Goal: Transaction & Acquisition: Purchase product/service

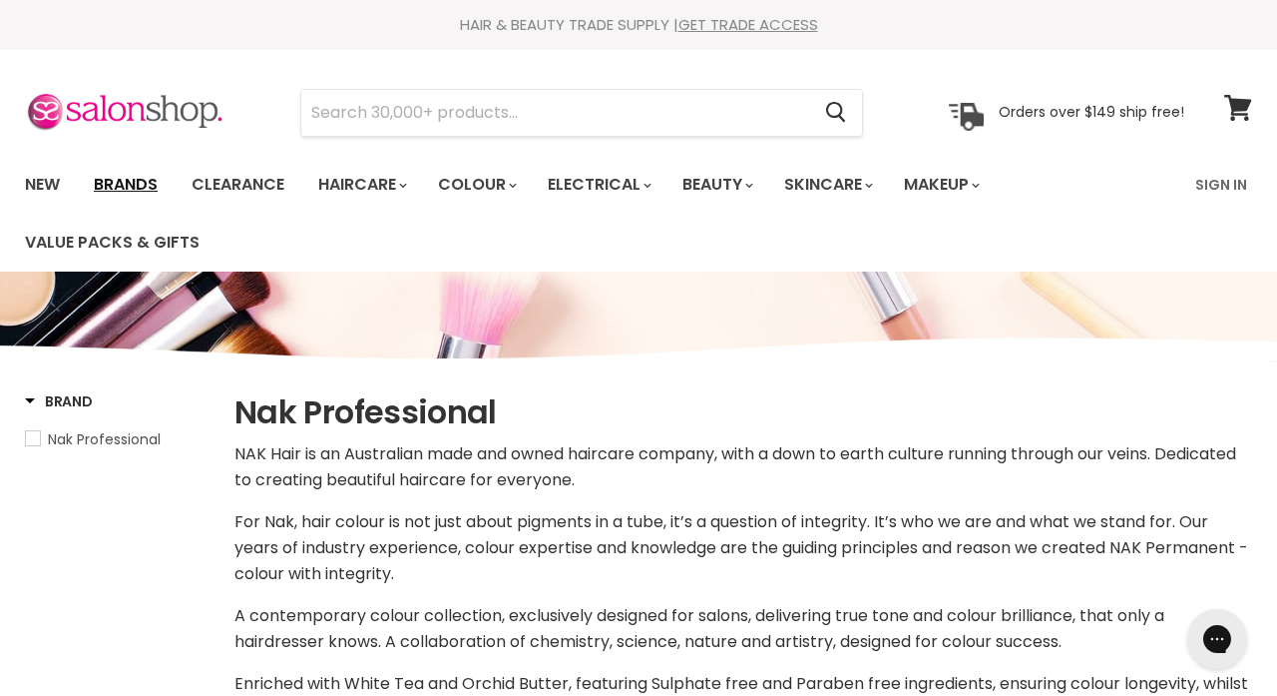
click at [124, 176] on link "Brands" at bounding box center [126, 185] width 94 height 42
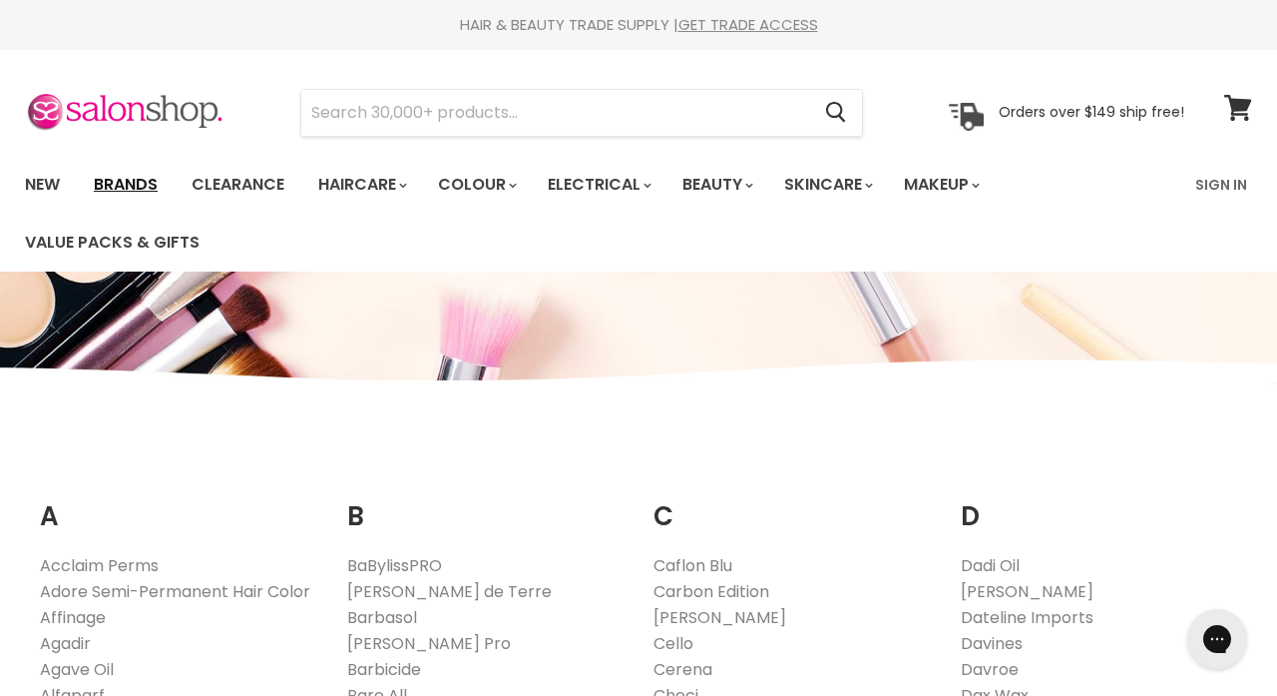
click at [142, 196] on link "Brands" at bounding box center [126, 185] width 94 height 42
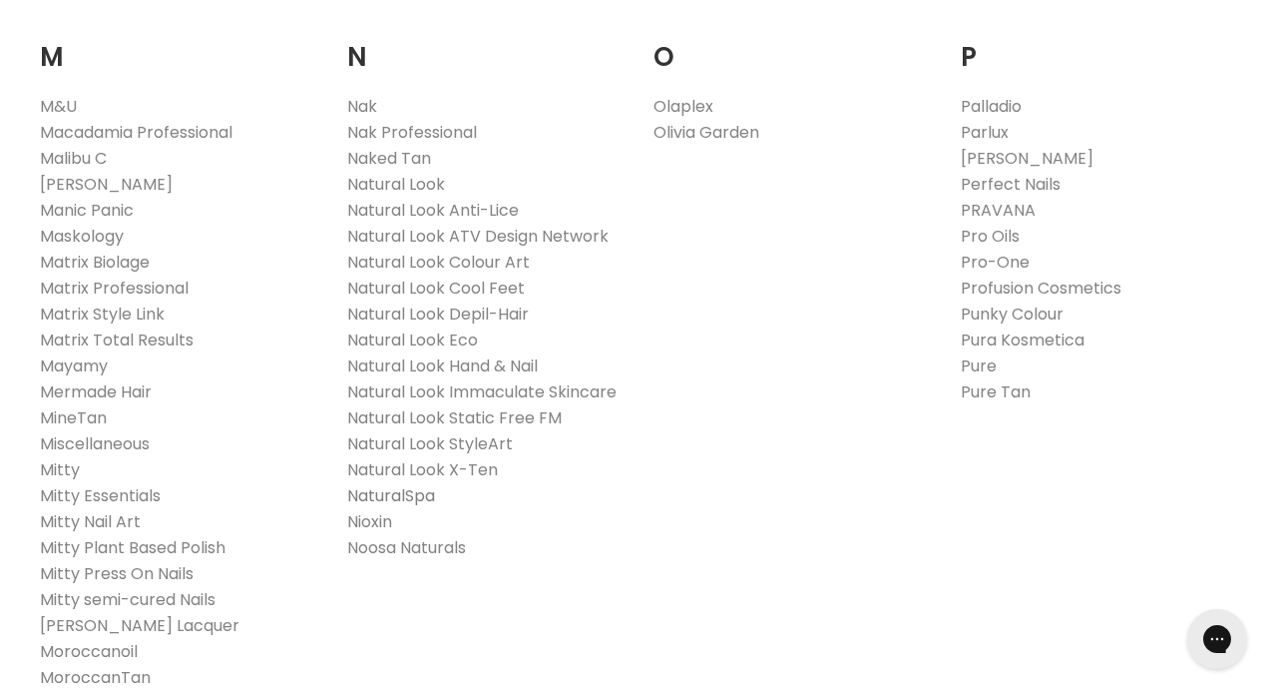
scroll to position [2298, 0]
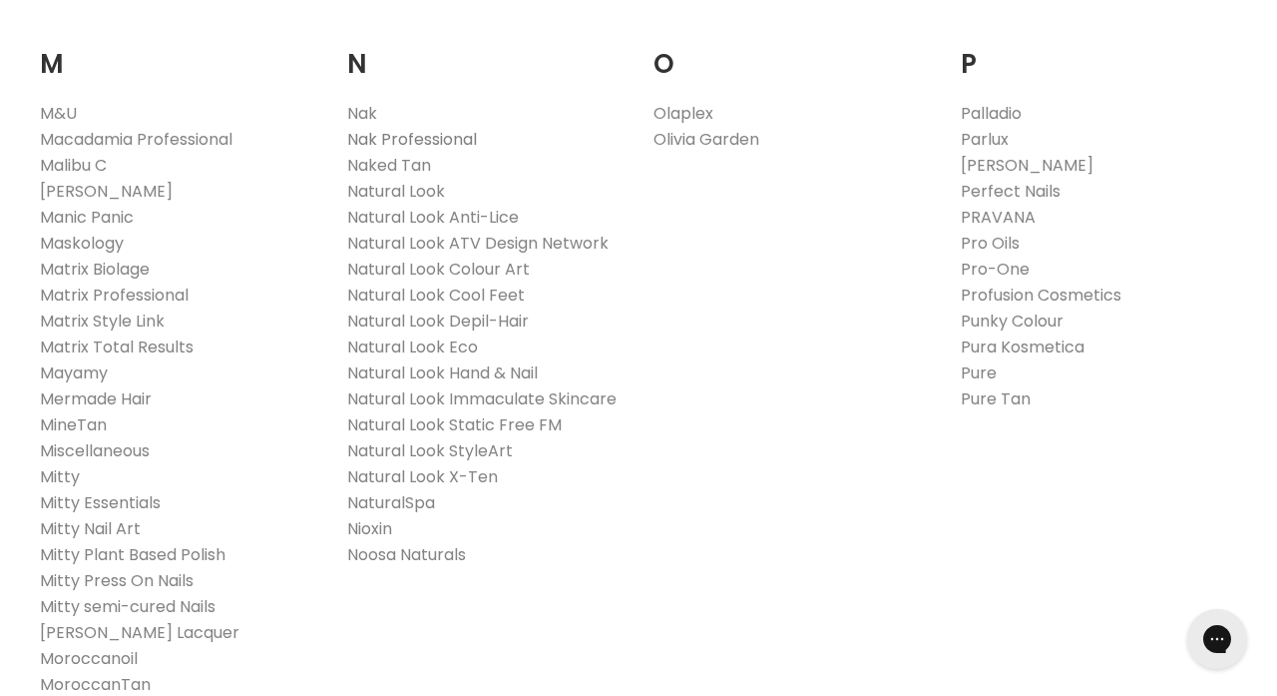
click at [437, 128] on link "Nak Professional" at bounding box center [412, 139] width 130 height 23
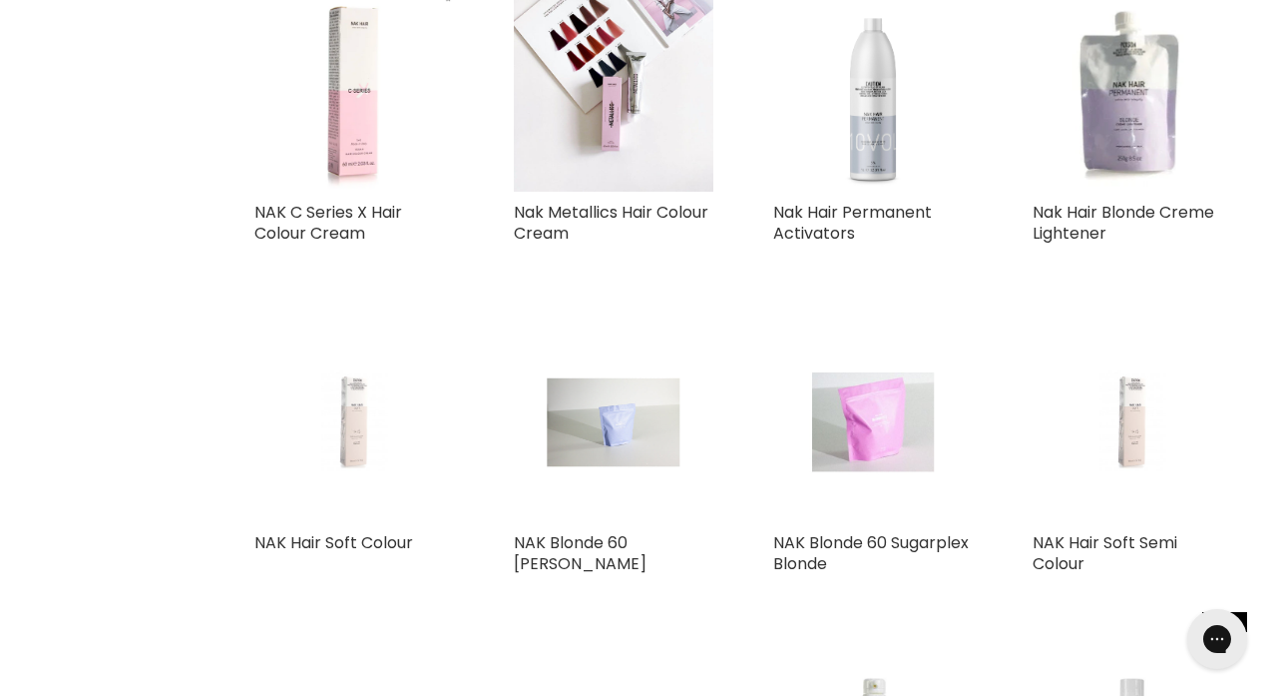
scroll to position [2019, 0]
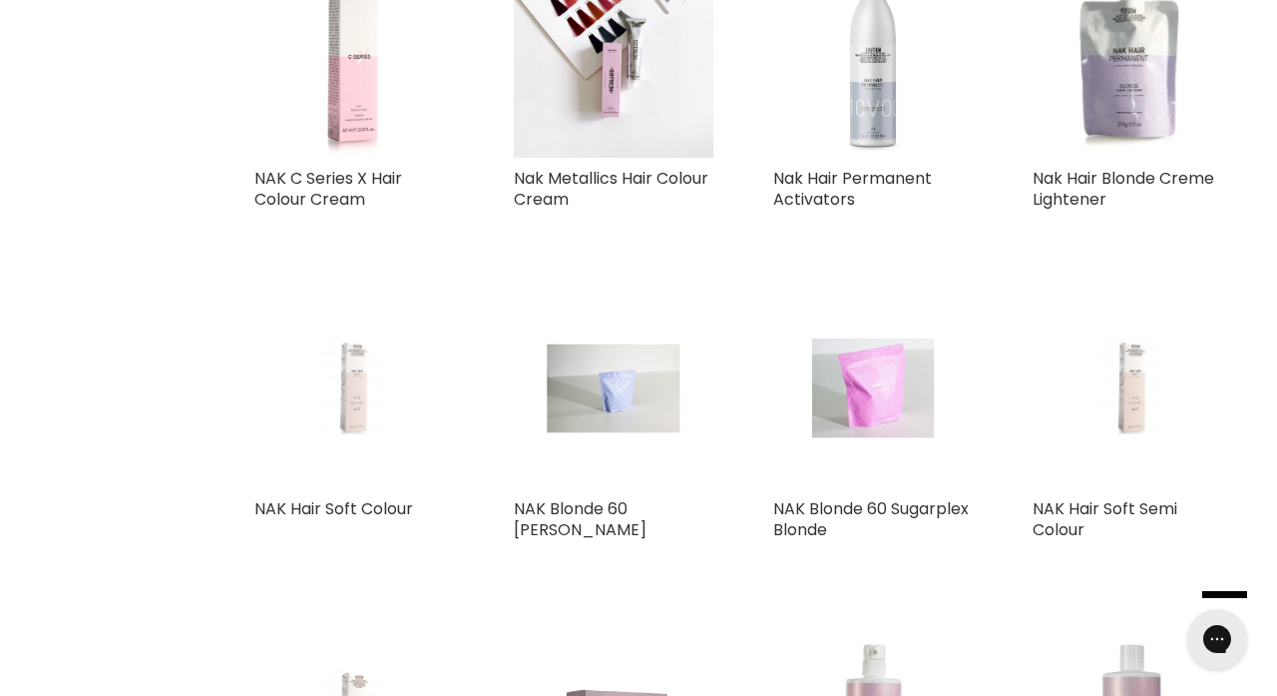
click at [348, 390] on img "Main content" at bounding box center [354, 388] width 133 height 200
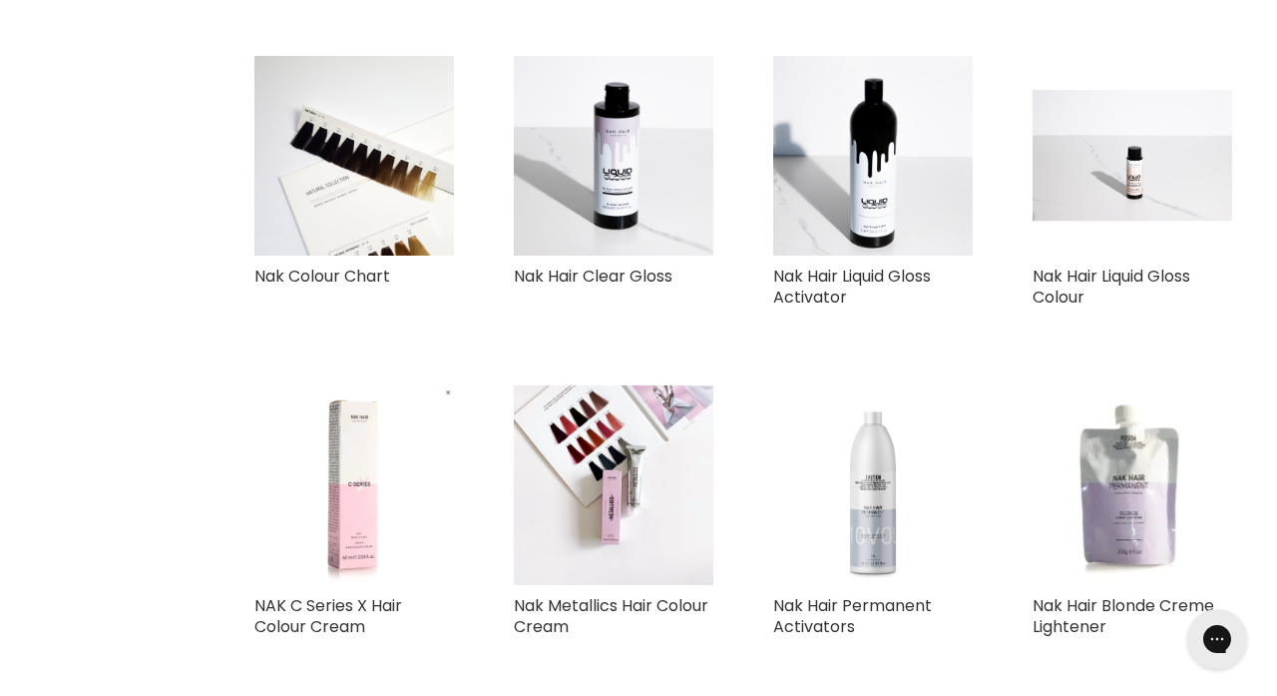
scroll to position [1577, 0]
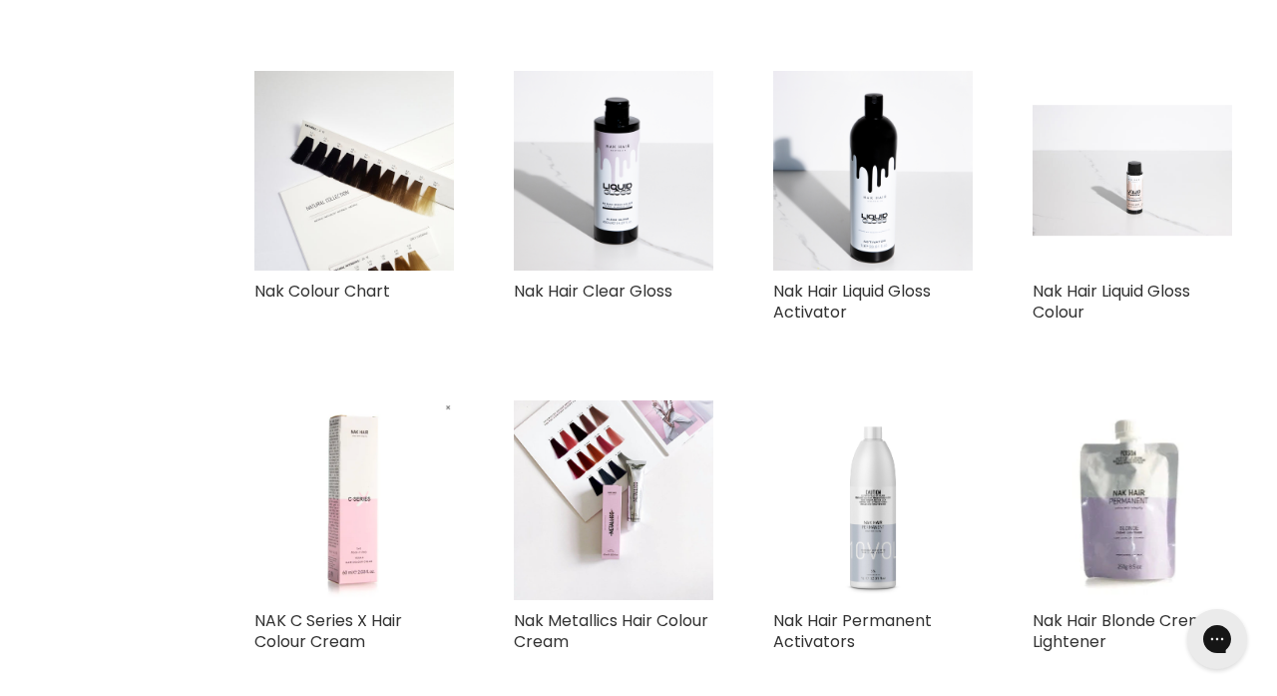
click at [1139, 187] on img "Main content" at bounding box center [1133, 171] width 200 height 132
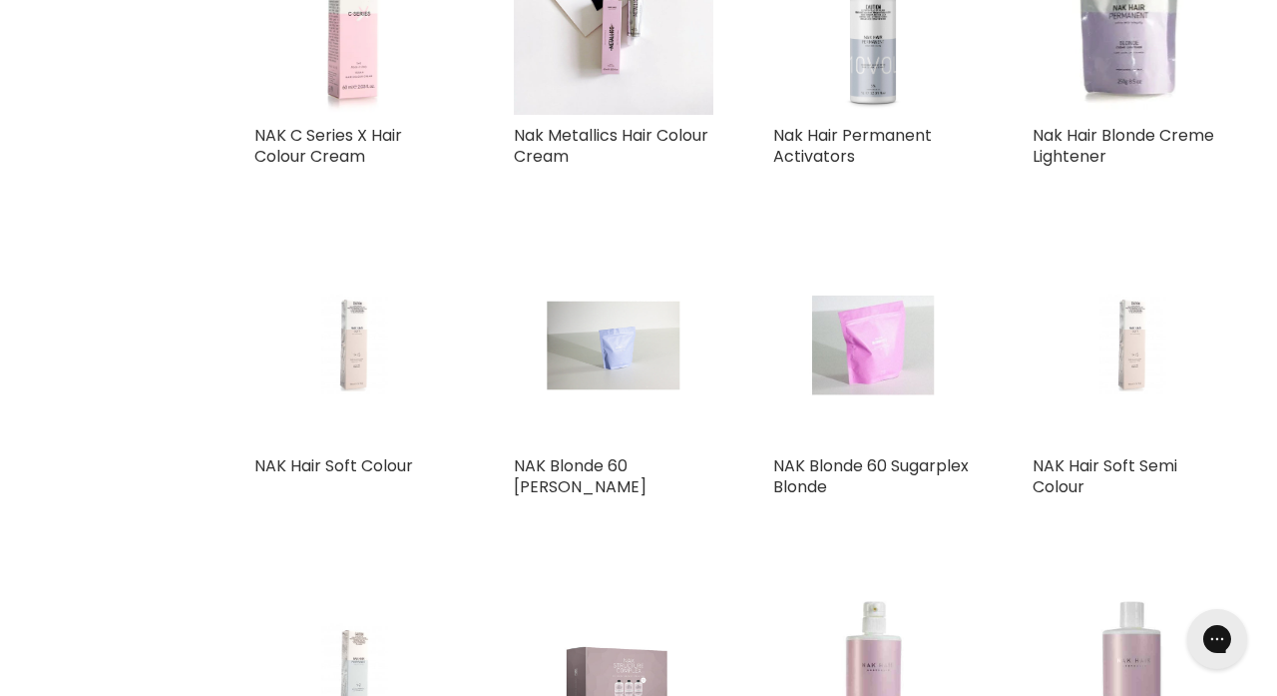
scroll to position [2113, 0]
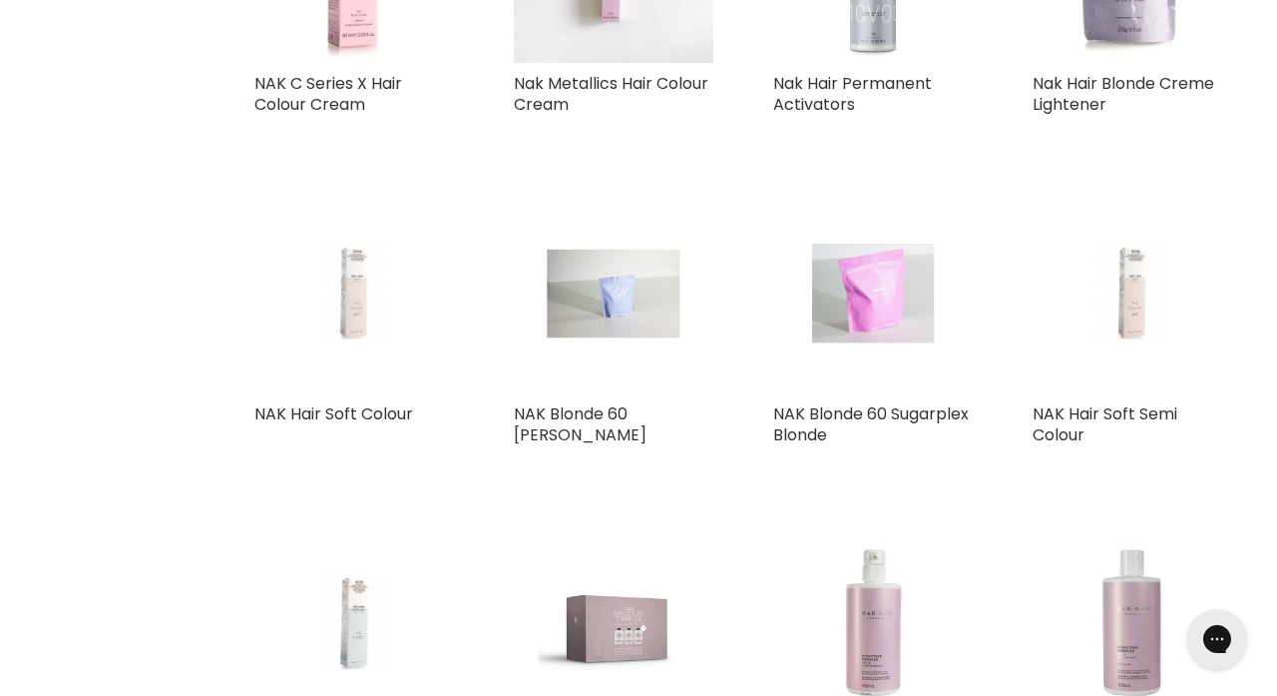
click at [349, 300] on img "Main content" at bounding box center [354, 294] width 133 height 200
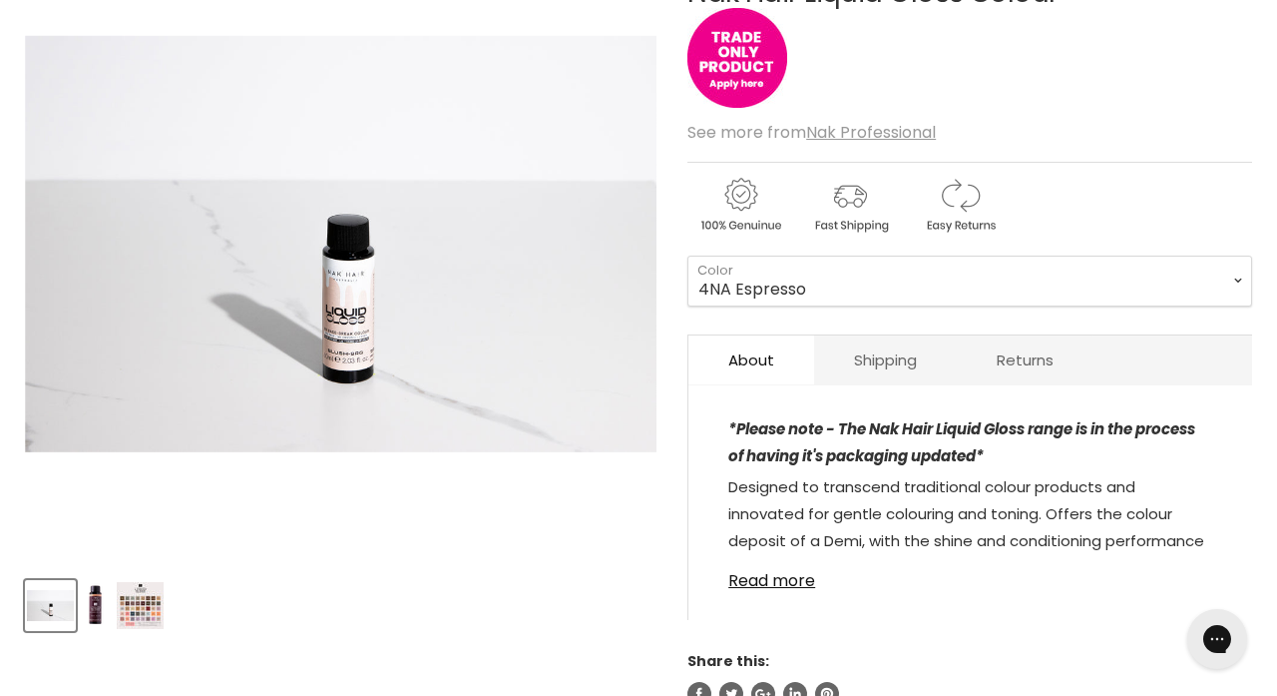
scroll to position [393, 0]
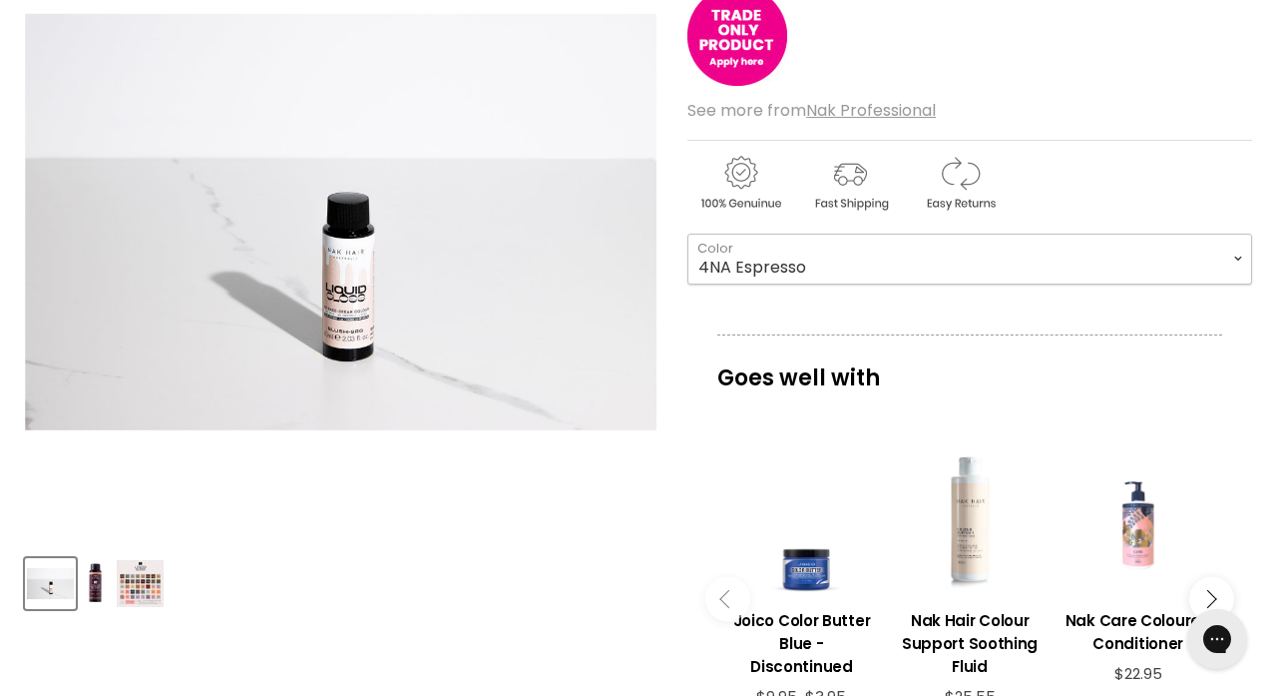
select select "5M Berry"
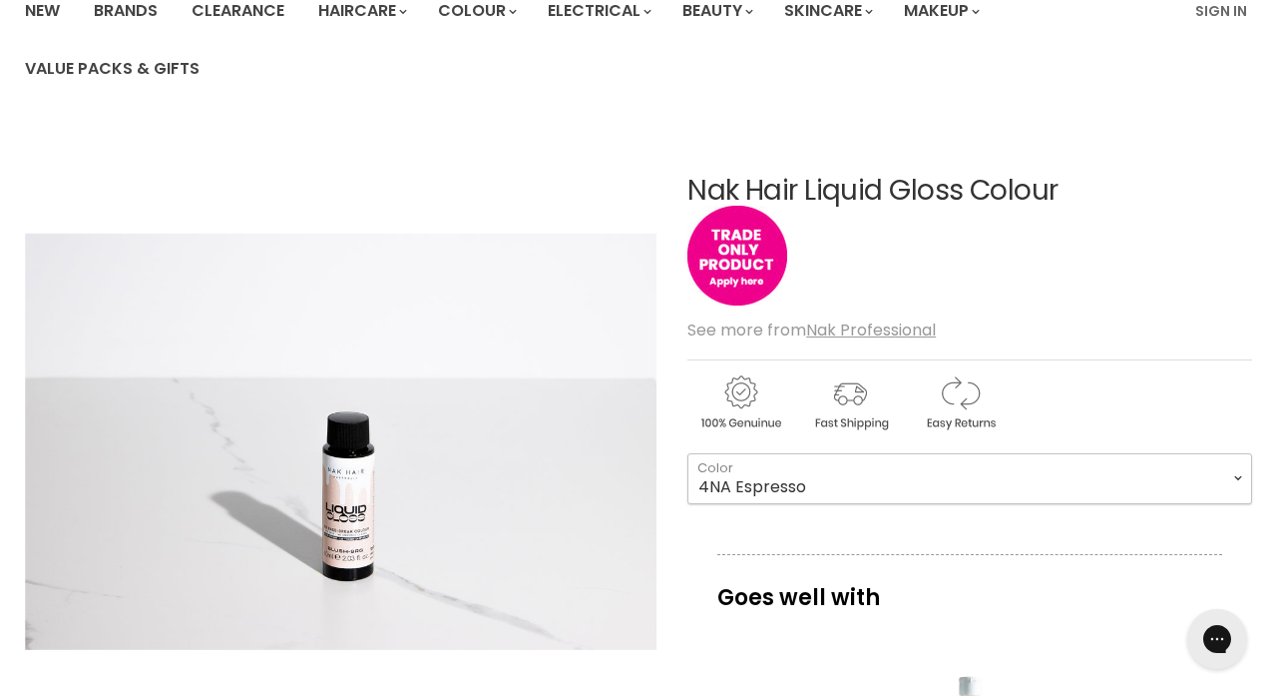
scroll to position [128, 0]
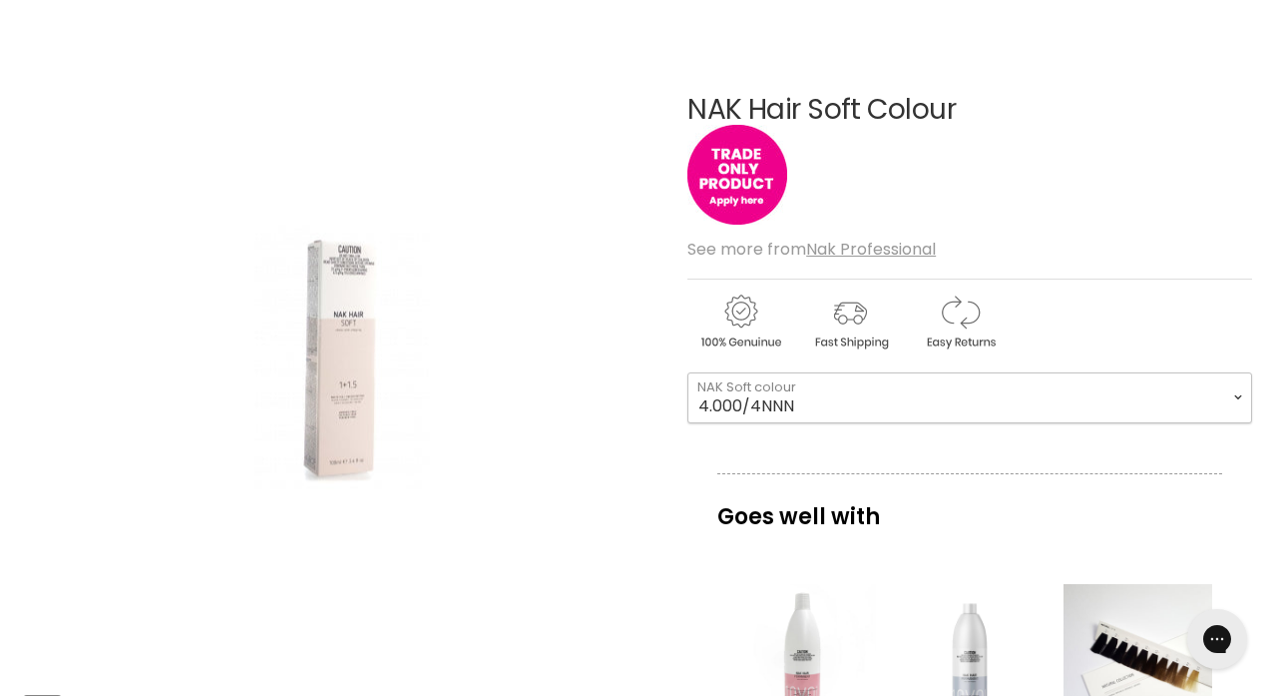
scroll to position [253, 0]
click at [753, 167] on img "Main content" at bounding box center [738, 176] width 100 height 100
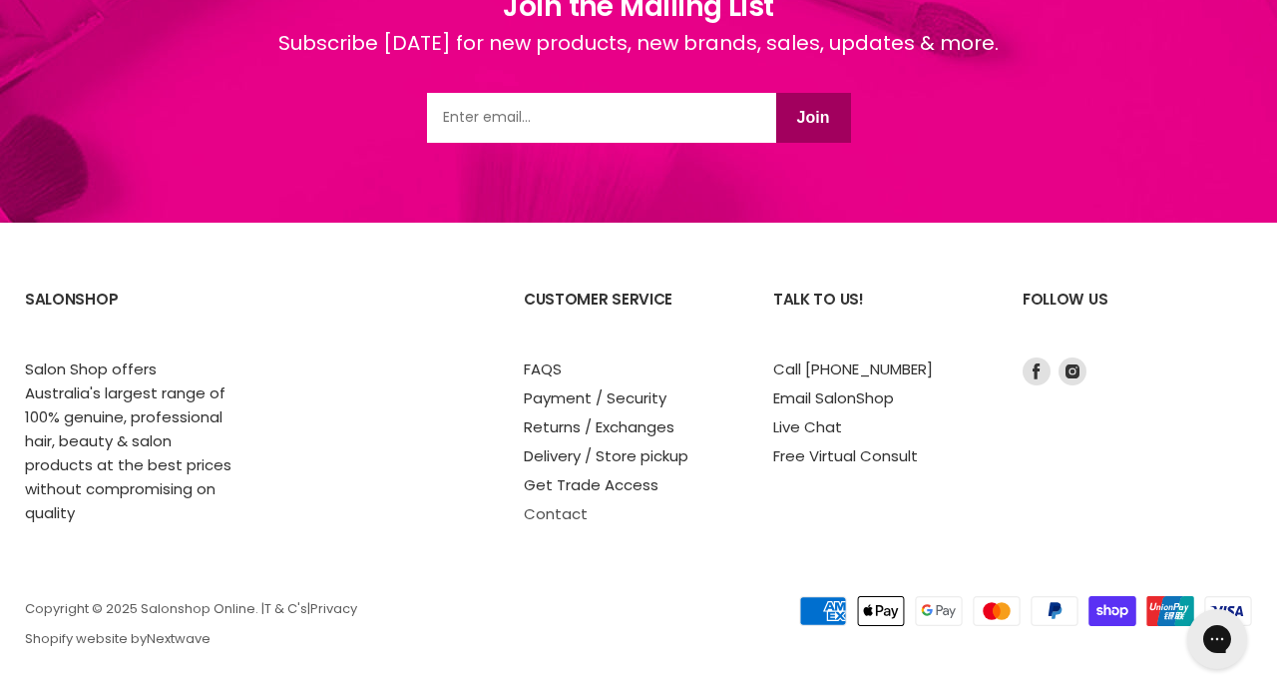
scroll to position [1701, 0]
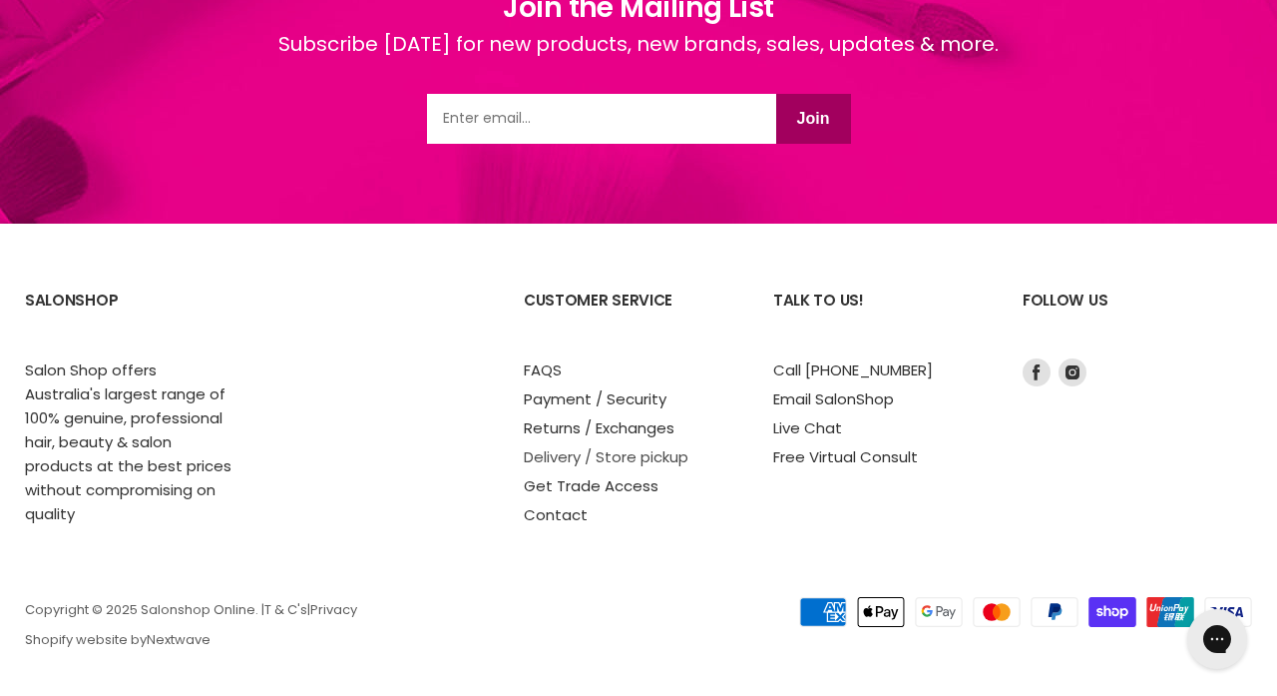
click at [626, 446] on link "Delivery / Store pickup" at bounding box center [606, 456] width 165 height 21
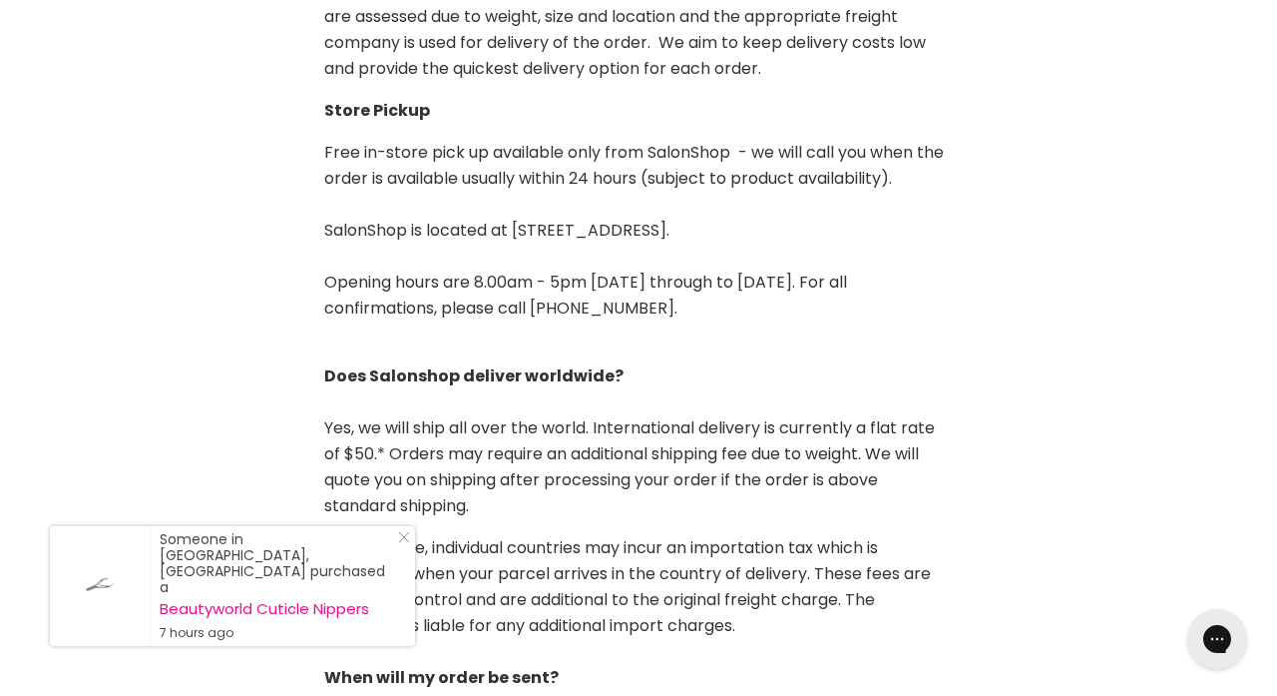
scroll to position [923, 0]
